Goal: Transaction & Acquisition: Purchase product/service

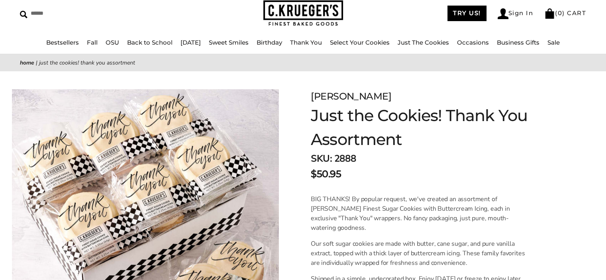
scroll to position [199, 0]
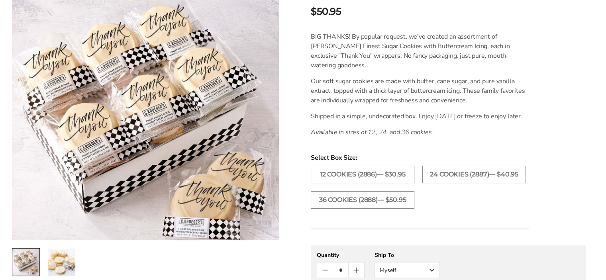
click at [50, 260] on img "2 / 2" at bounding box center [61, 262] width 27 height 27
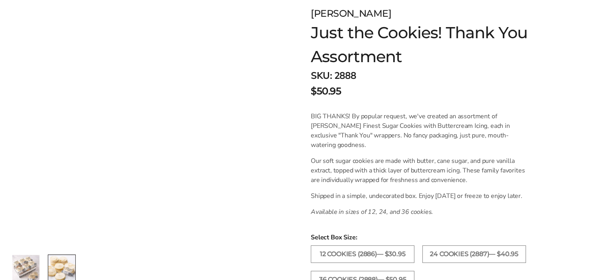
scroll to position [0, 0]
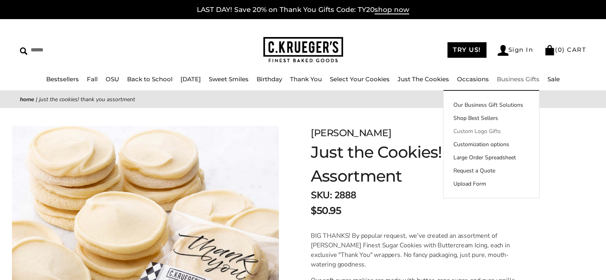
click at [484, 132] on link "Custom Logo Gifts" at bounding box center [492, 131] width 96 height 8
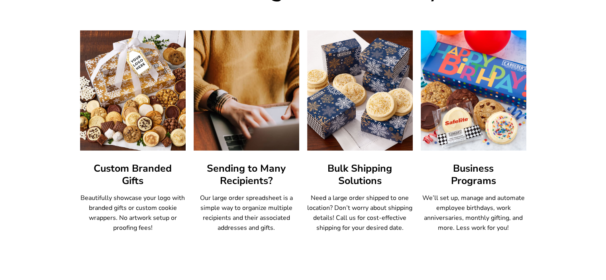
scroll to position [464, 0]
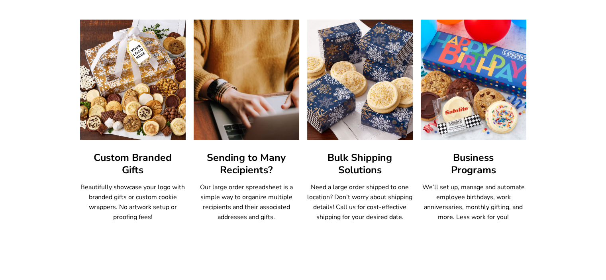
click at [367, 108] on img at bounding box center [360, 80] width 116 height 132
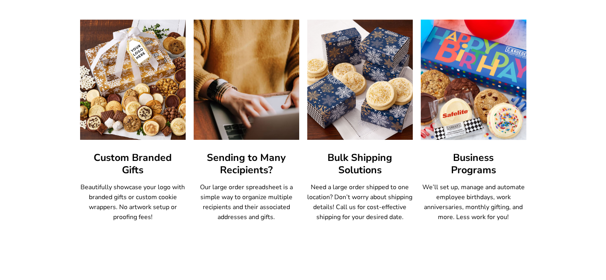
click at [472, 117] on img at bounding box center [473, 80] width 116 height 132
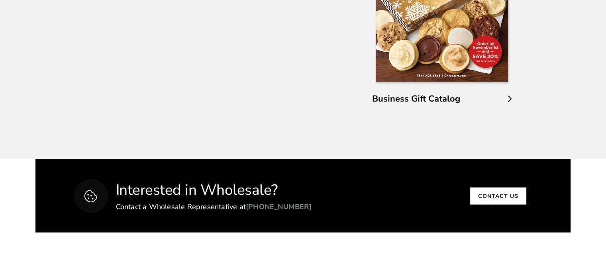
scroll to position [1540, 0]
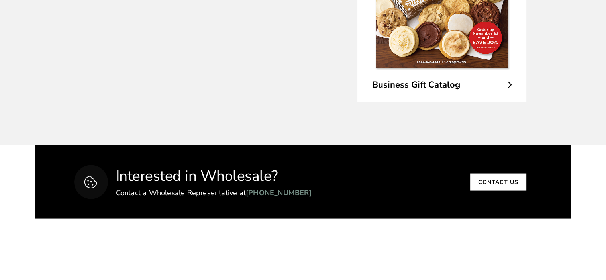
click at [508, 87] on icon at bounding box center [510, 85] width 4 height 7
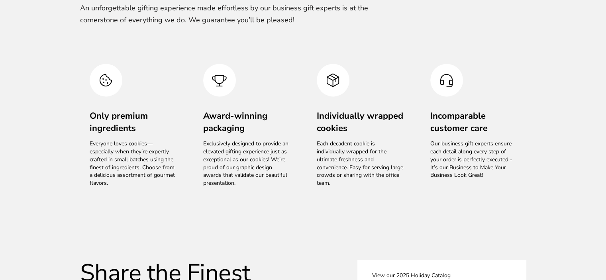
scroll to position [1141, 0]
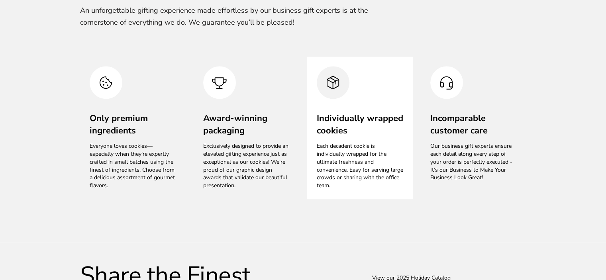
click at [352, 130] on h3 "Individually wrapped cookies" at bounding box center [360, 124] width 86 height 25
click at [325, 92] on div at bounding box center [333, 82] width 33 height 33
click at [336, 121] on h3 "Individually wrapped cookies" at bounding box center [360, 124] width 86 height 25
click at [332, 83] on img at bounding box center [333, 83] width 16 height 16
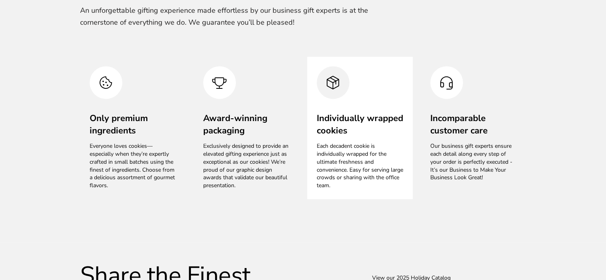
click at [342, 146] on p "Each decadent cookie is individually wrapped for the ultimate freshness and con…" at bounding box center [360, 165] width 86 height 47
click at [343, 146] on p "Each decadent cookie is individually wrapped for the ultimate freshness and con…" at bounding box center [360, 165] width 86 height 47
click at [337, 115] on h3 "Individually wrapped cookies" at bounding box center [360, 124] width 86 height 25
click at [324, 83] on div at bounding box center [333, 82] width 33 height 33
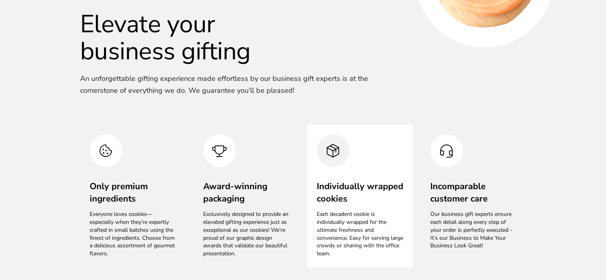
scroll to position [1101, 0]
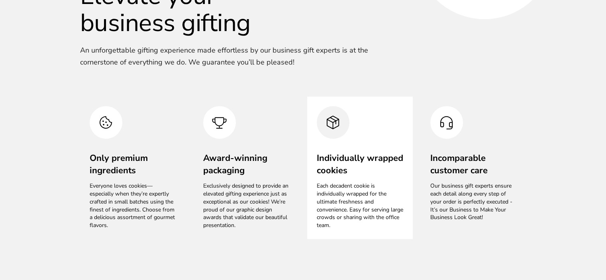
click at [330, 186] on p "Each decadent cookie is individually wrapped for the ultimate freshness and con…" at bounding box center [360, 205] width 86 height 47
click at [330, 126] on img at bounding box center [333, 122] width 16 height 16
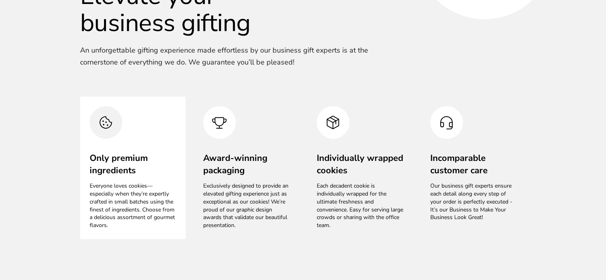
click at [118, 121] on div at bounding box center [106, 122] width 33 height 33
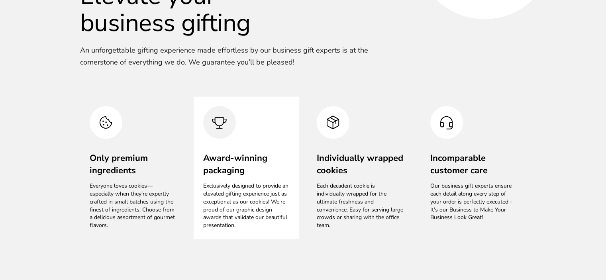
drag, startPoint x: 207, startPoint y: 120, endPoint x: 214, endPoint y: 119, distance: 6.9
click at [207, 121] on div at bounding box center [219, 122] width 33 height 33
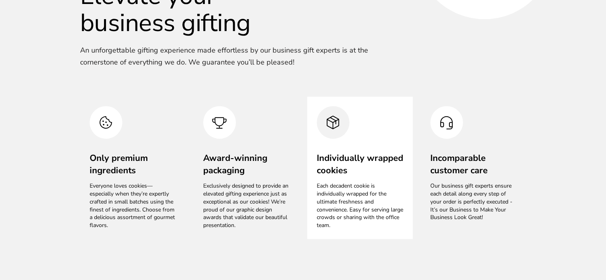
drag, startPoint x: 324, startPoint y: 121, endPoint x: 344, endPoint y: 126, distance: 20.5
click at [324, 121] on div at bounding box center [333, 122] width 33 height 33
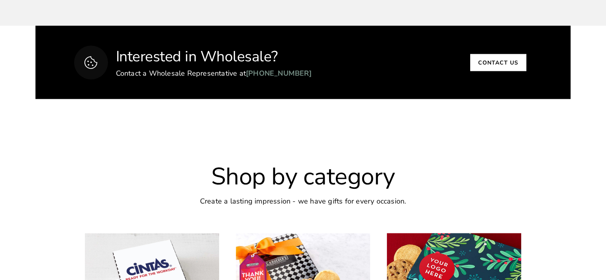
scroll to position [1859, 0]
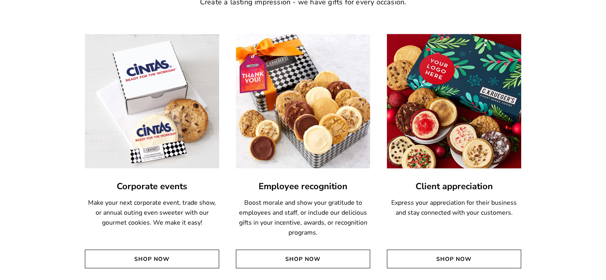
click at [474, 134] on img at bounding box center [454, 102] width 148 height 148
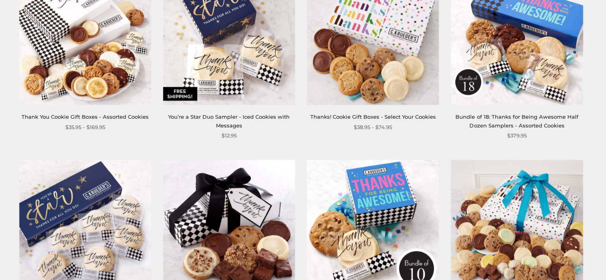
scroll to position [877, 0]
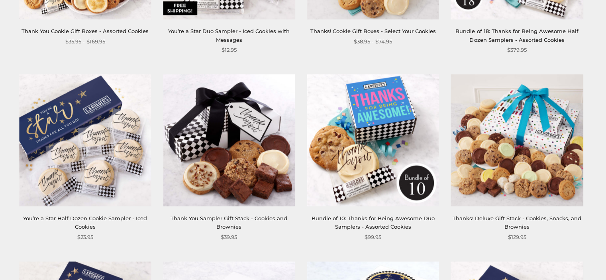
click at [381, 116] on img at bounding box center [373, 141] width 132 height 132
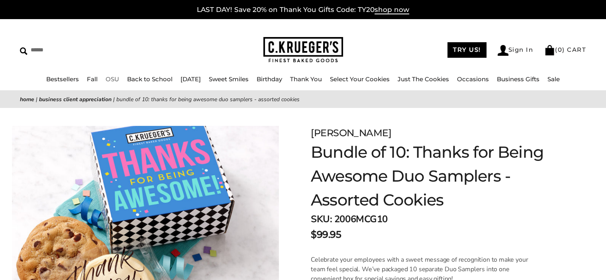
click at [109, 79] on link "OSU" at bounding box center [113, 79] width 14 height 8
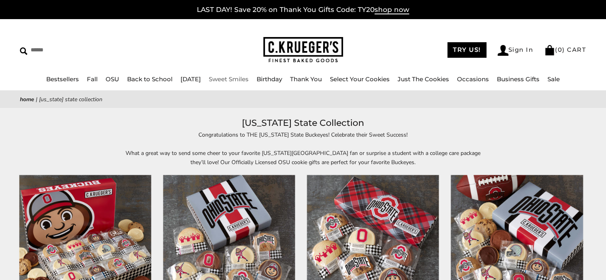
click at [239, 79] on link "Sweet Smiles" at bounding box center [229, 79] width 40 height 8
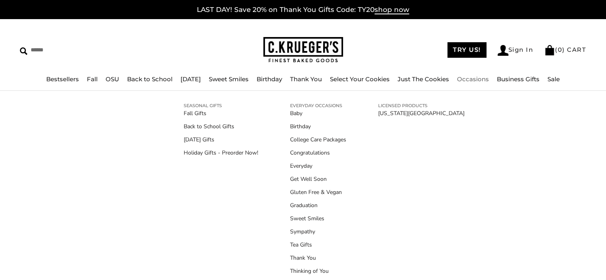
click at [472, 80] on link "Occasions" at bounding box center [473, 79] width 32 height 8
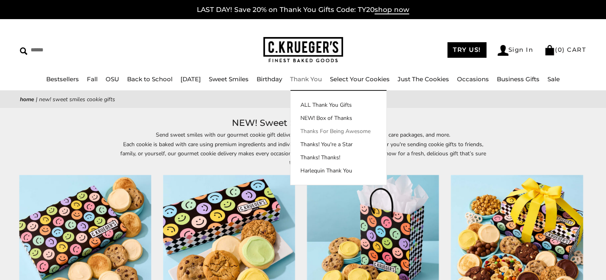
click at [327, 131] on link "Thanks For Being Awesome" at bounding box center [339, 131] width 96 height 8
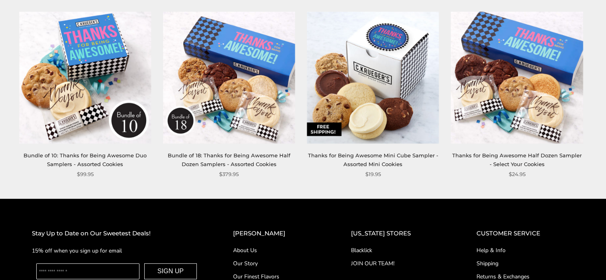
scroll to position [319, 0]
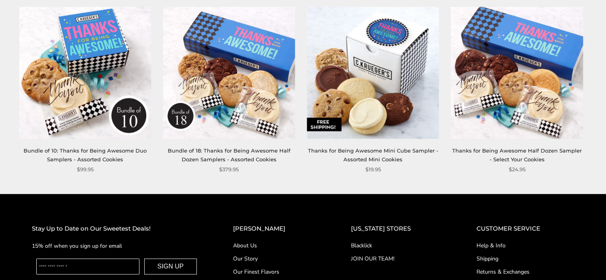
click at [399, 62] on img at bounding box center [373, 73] width 132 height 132
